Goal: Communication & Community: Answer question/provide support

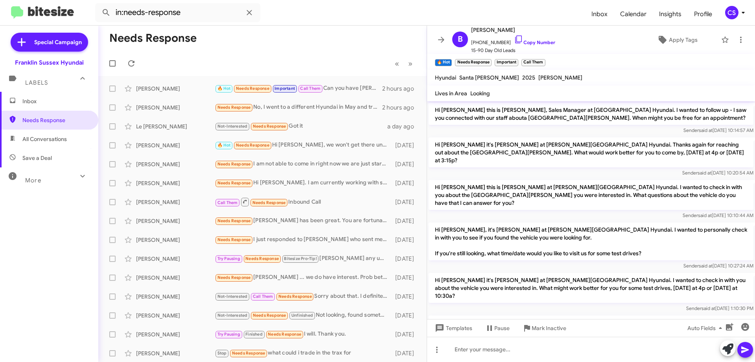
scroll to position [428, 0]
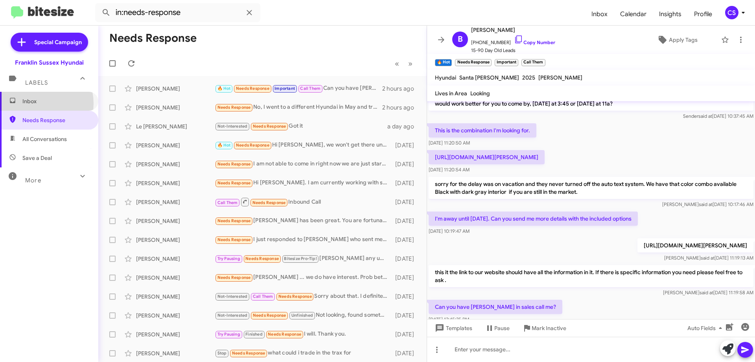
click at [34, 103] on span "Inbox" at bounding box center [55, 101] width 67 height 8
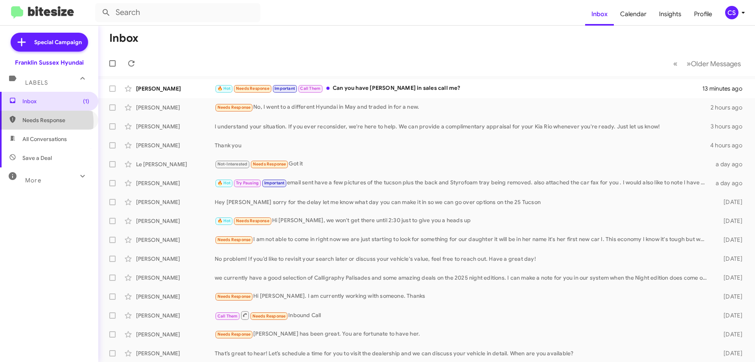
click at [41, 122] on span "Needs Response" at bounding box center [55, 120] width 67 height 8
type input "in:needs-response"
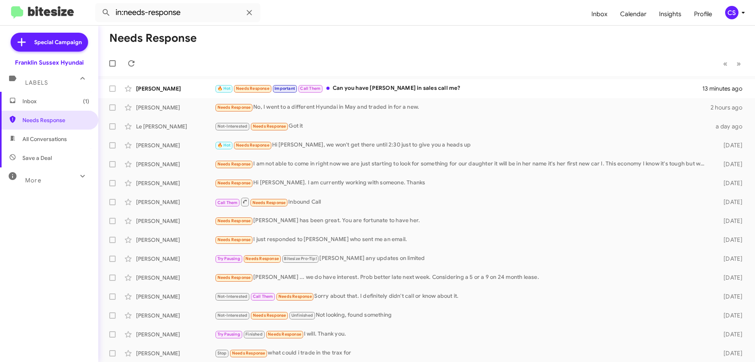
click at [378, 85] on div "🔥 Hot Needs Response Important Call Them Can you have [PERSON_NAME] in sales ca…" at bounding box center [459, 88] width 488 height 9
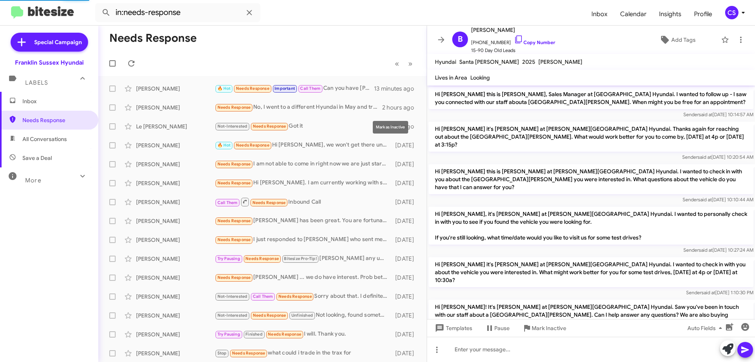
scroll to position [457, 0]
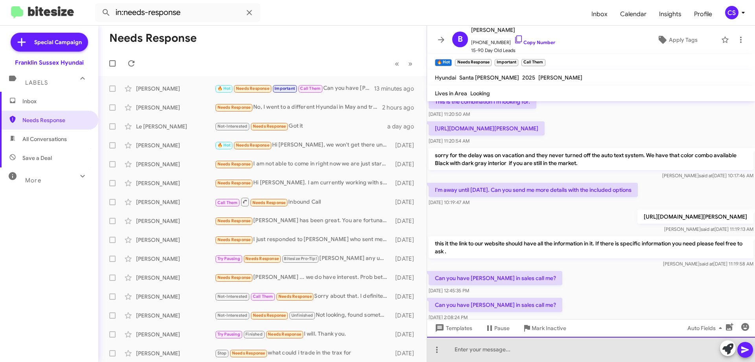
click at [487, 355] on div at bounding box center [591, 348] width 328 height 25
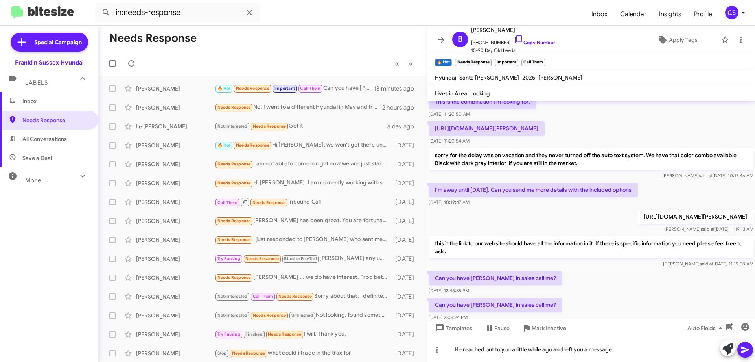
click at [747, 350] on icon at bounding box center [745, 349] width 7 height 7
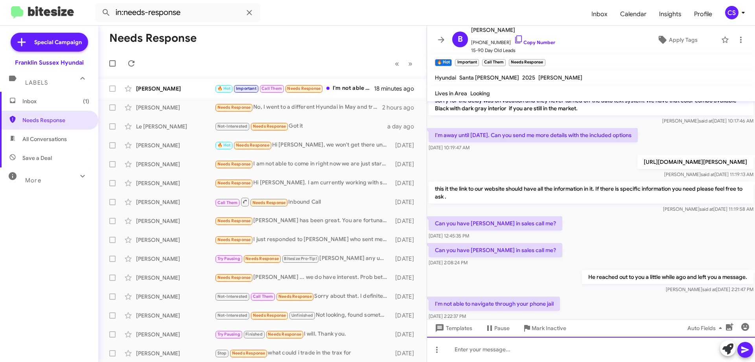
scroll to position [530, 0]
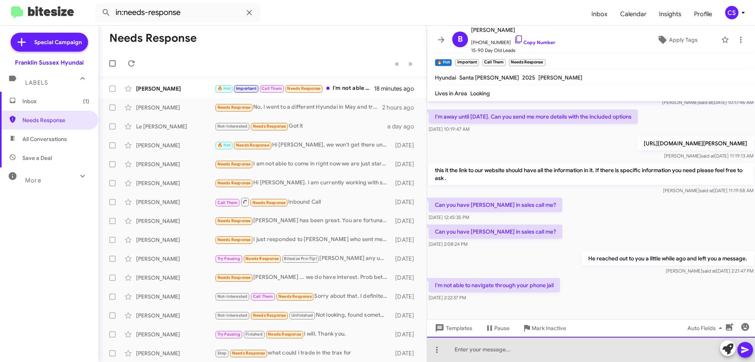
click at [495, 355] on div at bounding box center [591, 348] width 328 height 25
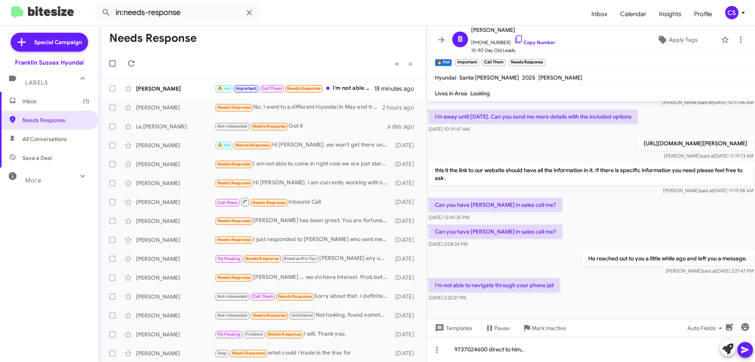
click at [743, 350] on icon at bounding box center [745, 349] width 9 height 9
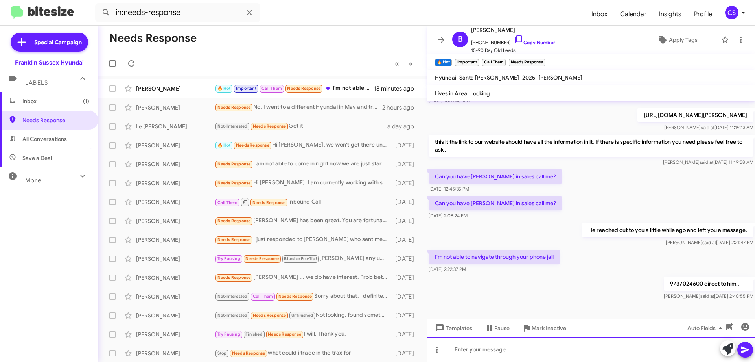
scroll to position [559, 0]
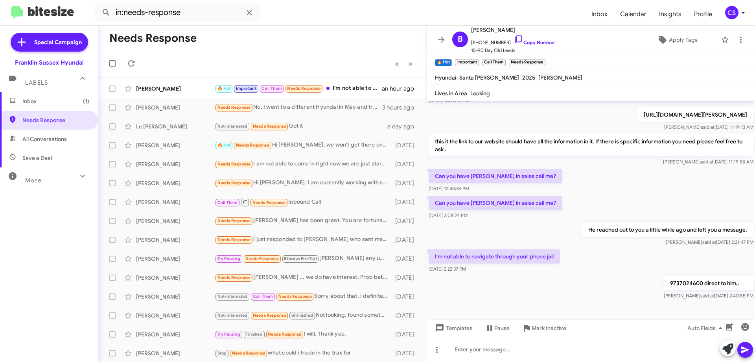
click at [341, 89] on div "🔥 Hot Important Call Them Needs Response I'm not able to navigate through your …" at bounding box center [298, 88] width 167 height 9
